Goal: Transaction & Acquisition: Purchase product/service

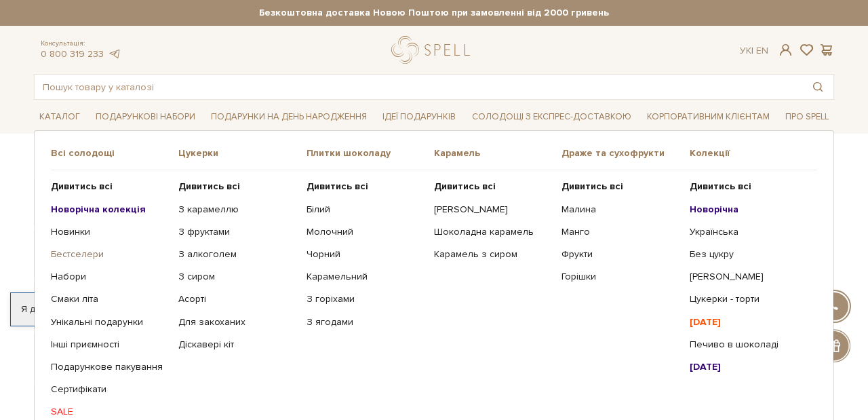
click at [68, 248] on link "Бестселери" at bounding box center [109, 254] width 117 height 12
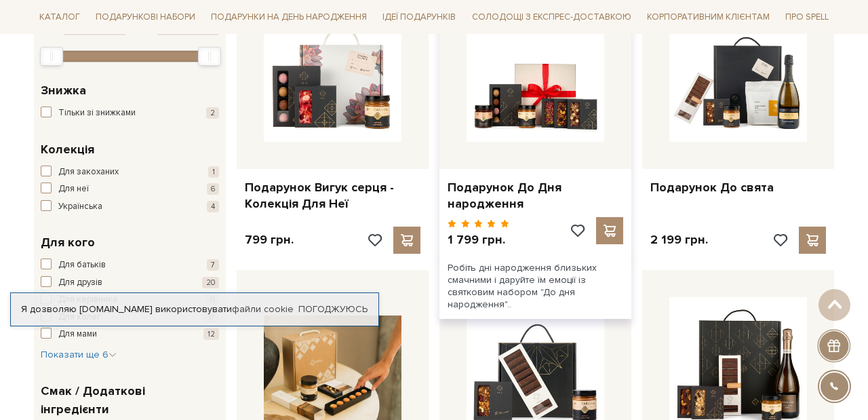
scroll to position [288, 0]
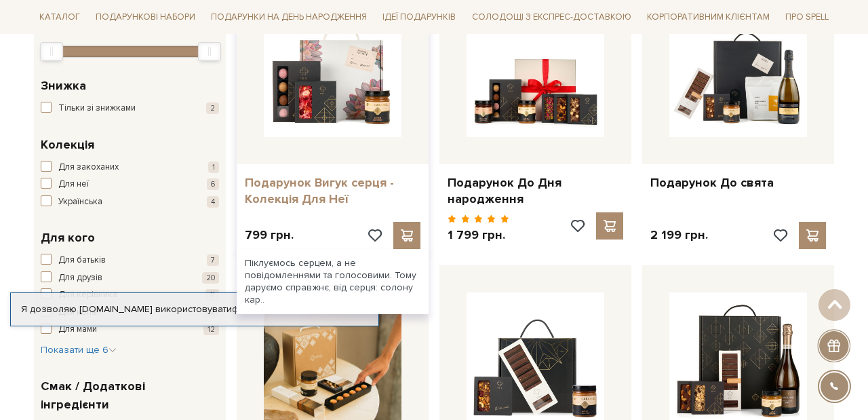
click at [321, 190] on link "Подарунок Вигук серця - Колекція Для Неї" at bounding box center [333, 191] width 176 height 32
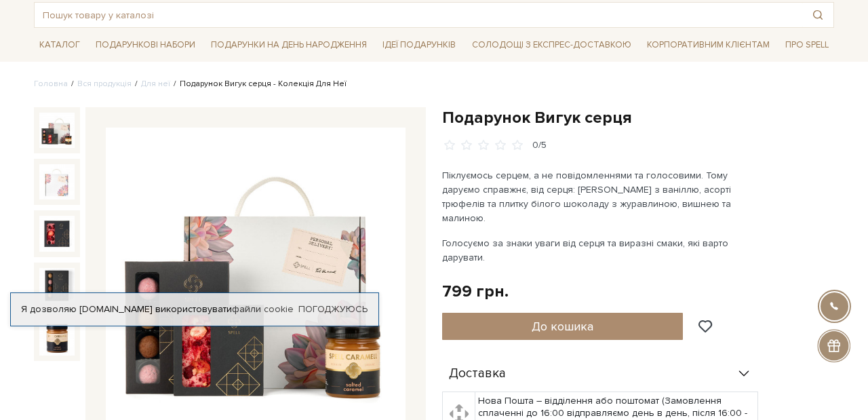
scroll to position [152, 0]
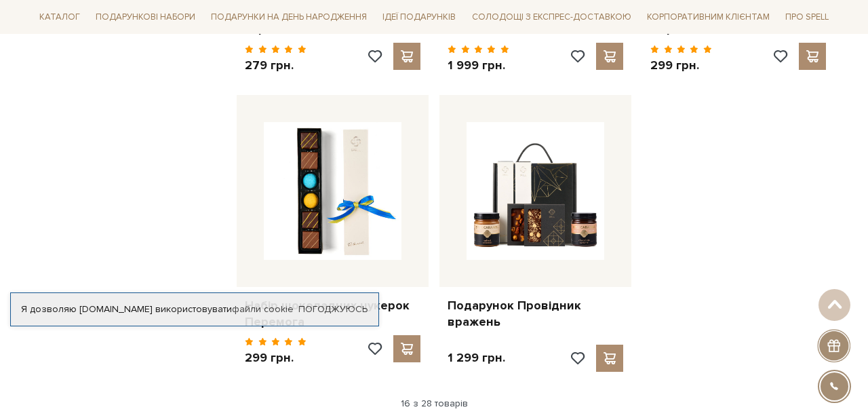
scroll to position [1654, 0]
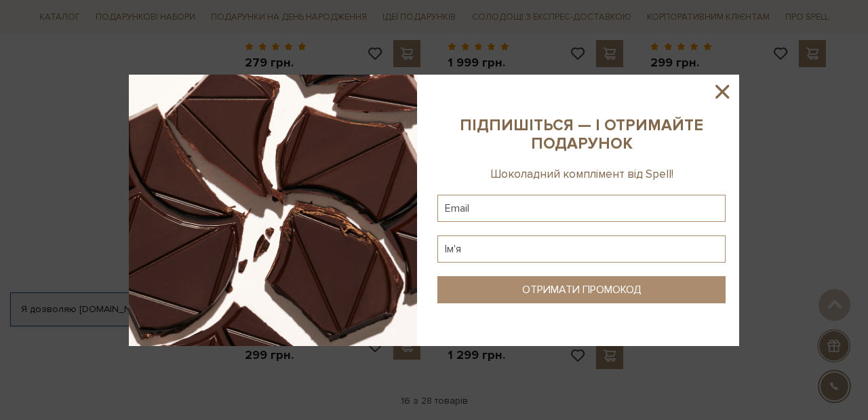
click at [722, 92] on icon at bounding box center [723, 92] width 14 height 14
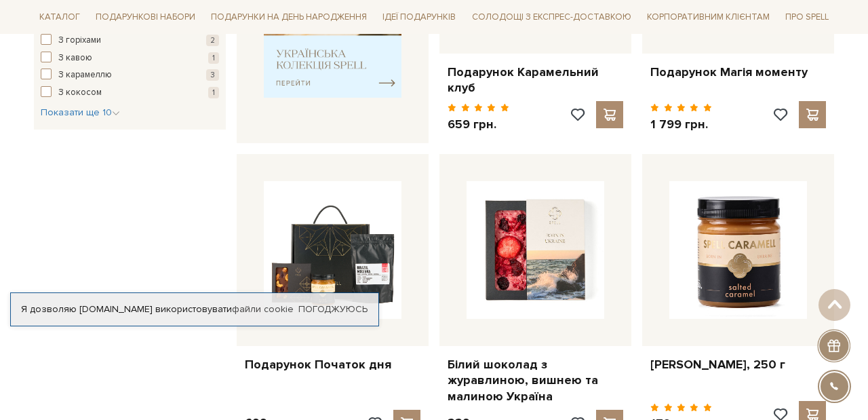
scroll to position [1185, 0]
